Goal: Register for event/course

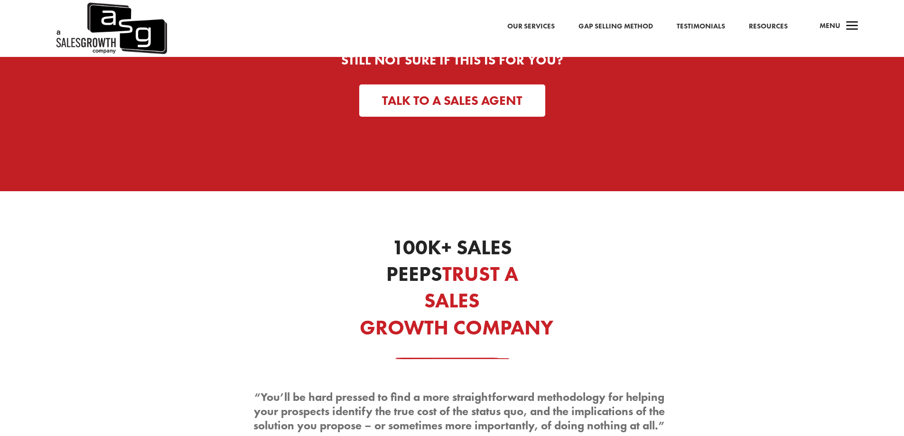
scroll to position [2847, 0]
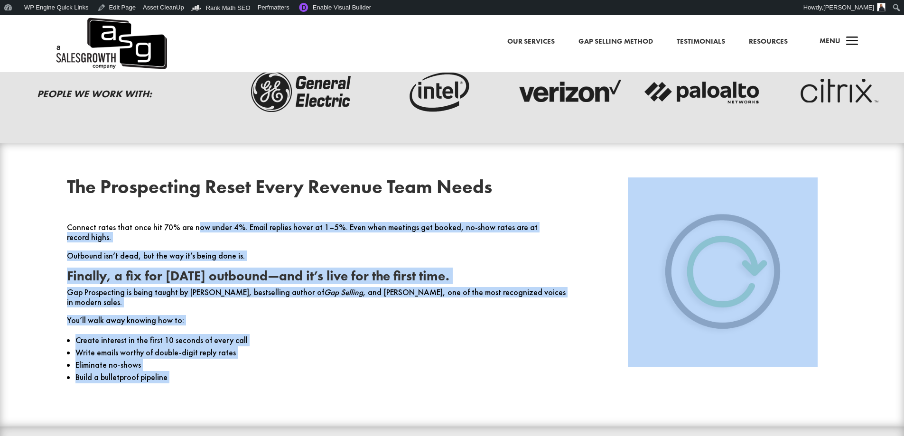
scroll to position [303, 0]
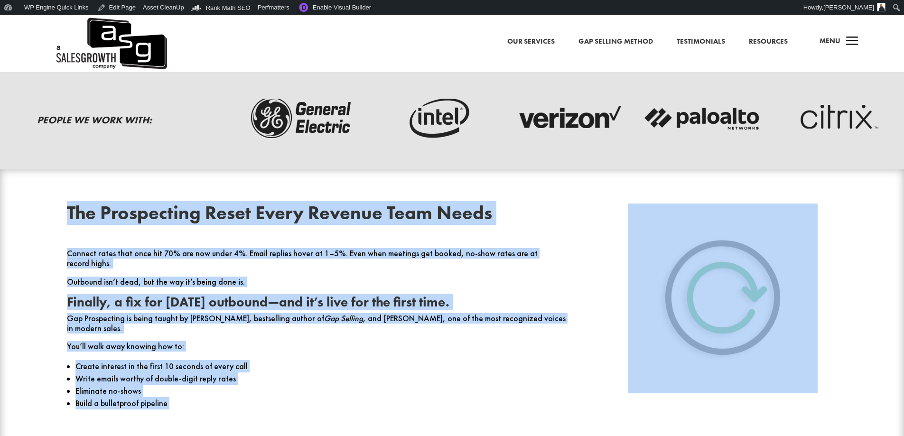
drag, startPoint x: 569, startPoint y: 284, endPoint x: 60, endPoint y: 194, distance: 517.1
copy div "The Prospecting Reset Every Revenue Team Needs Connect rates that once hit 70% …"
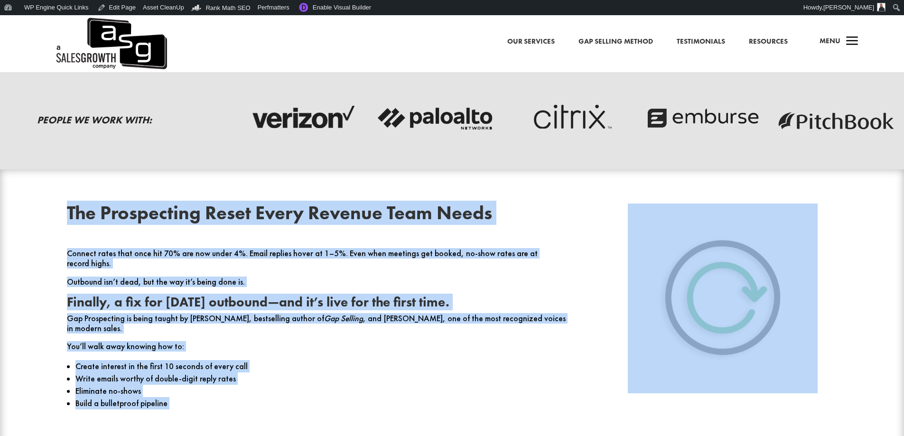
click at [172, 256] on p "Connect rates that once hit 70% are now under 4%. Email replies hover at 1–5%. …" at bounding box center [316, 263] width 499 height 28
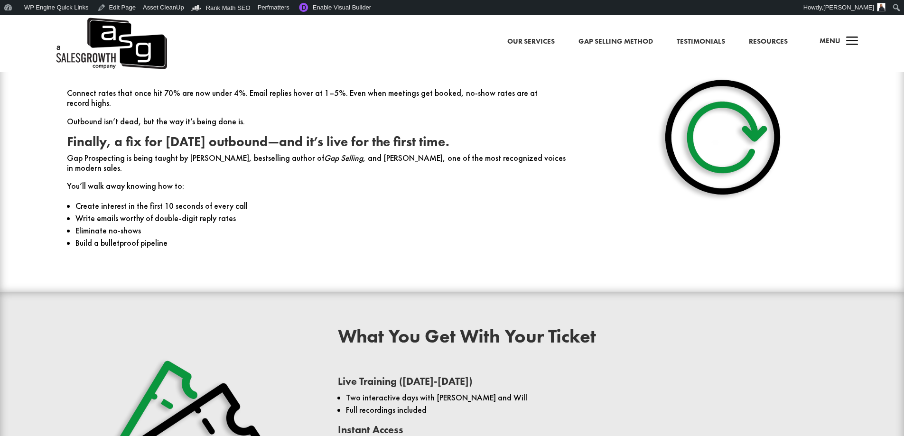
scroll to position [635, 0]
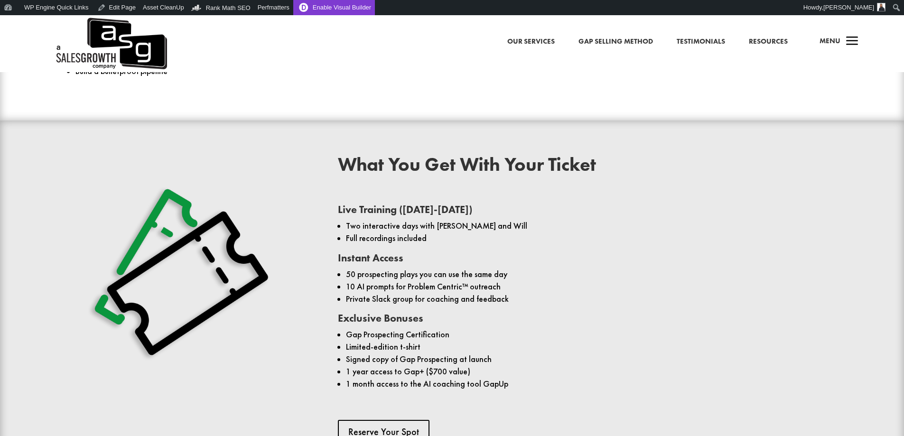
click at [328, 4] on link "Enable Visual Builder" at bounding box center [334, 7] width 82 height 15
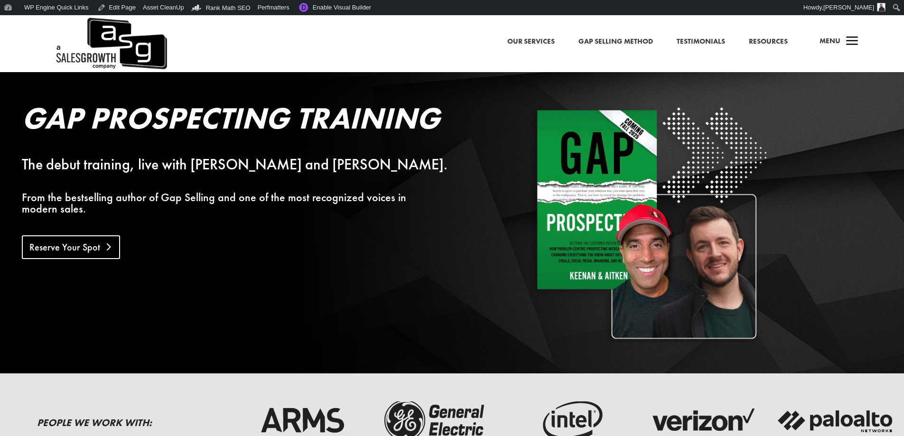
click at [76, 238] on link "Reserve Your Spot" at bounding box center [71, 247] width 98 height 24
